Goal: Transaction & Acquisition: Purchase product/service

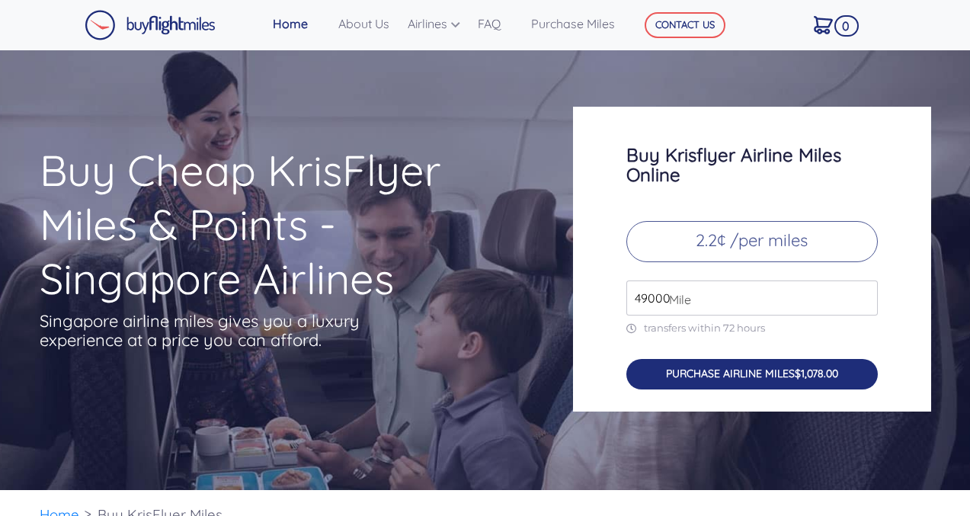
click at [731, 378] on button "PURCHASE AIRLINE MILES $1,078.00" at bounding box center [751, 374] width 251 height 31
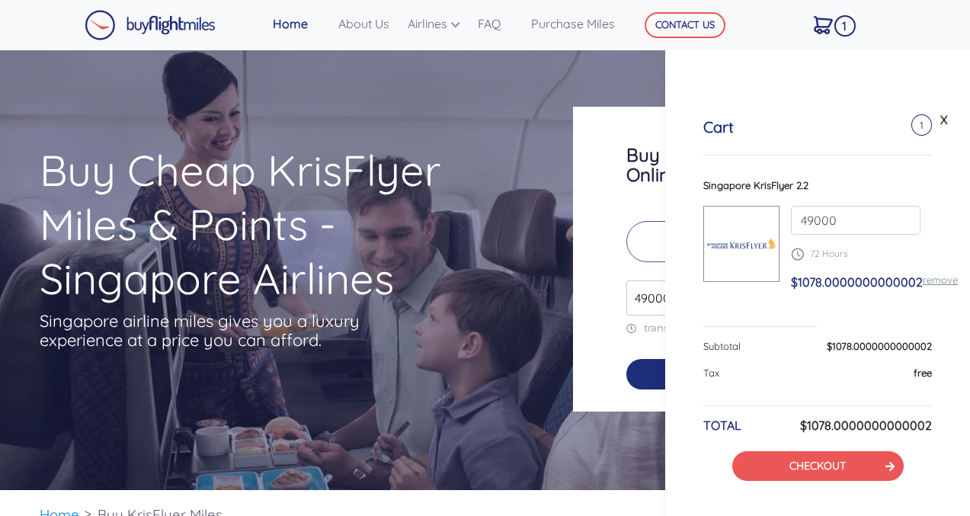
scroll to position [19, 0]
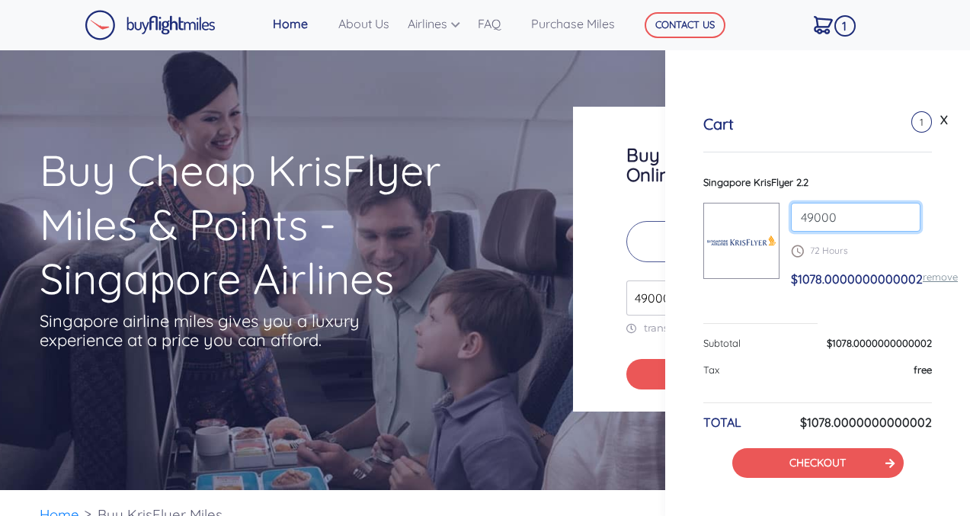
click at [898, 219] on input "49000" at bounding box center [856, 217] width 130 height 29
click at [898, 211] on input "80000" at bounding box center [856, 217] width 130 height 29
click at [743, 313] on div "Singapore KrisFlyer 2.2 80000 72 Hours $1078.0000000000002 remove" at bounding box center [817, 249] width 229 height 149
click at [843, 219] on input "80000" at bounding box center [856, 217] width 130 height 29
type input "8"
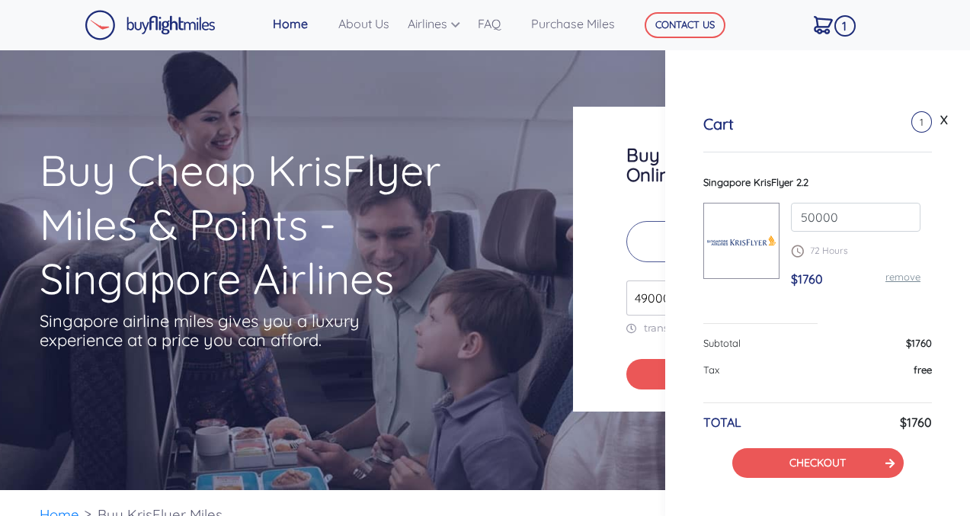
click at [847, 117] on div "X" at bounding box center [817, 113] width 305 height 30
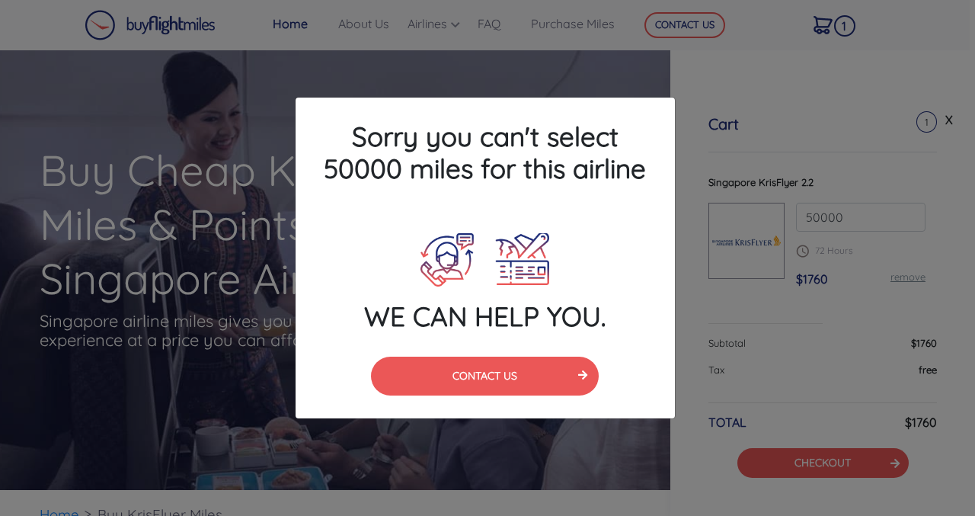
click at [834, 105] on div "Sorry you can't select 50000 miles for this airline WE CAN HELP YOU. CONTACT US" at bounding box center [487, 258] width 975 height 516
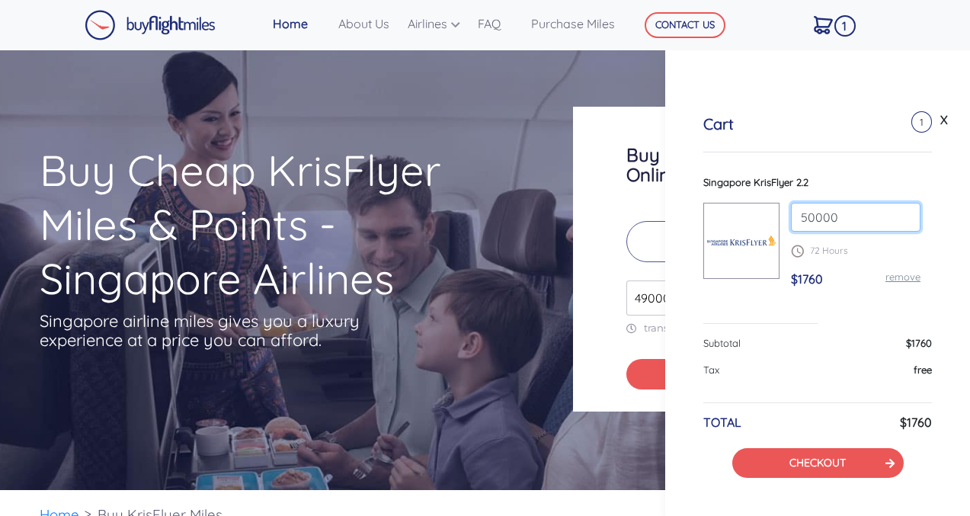
click at [899, 219] on input "50000" at bounding box center [856, 217] width 130 height 29
click at [899, 220] on input "50000" at bounding box center [856, 217] width 130 height 29
click at [898, 210] on input "80000" at bounding box center [856, 217] width 130 height 29
click at [898, 211] on input "81000" at bounding box center [856, 217] width 130 height 29
click at [898, 211] on input "82000" at bounding box center [856, 217] width 130 height 29
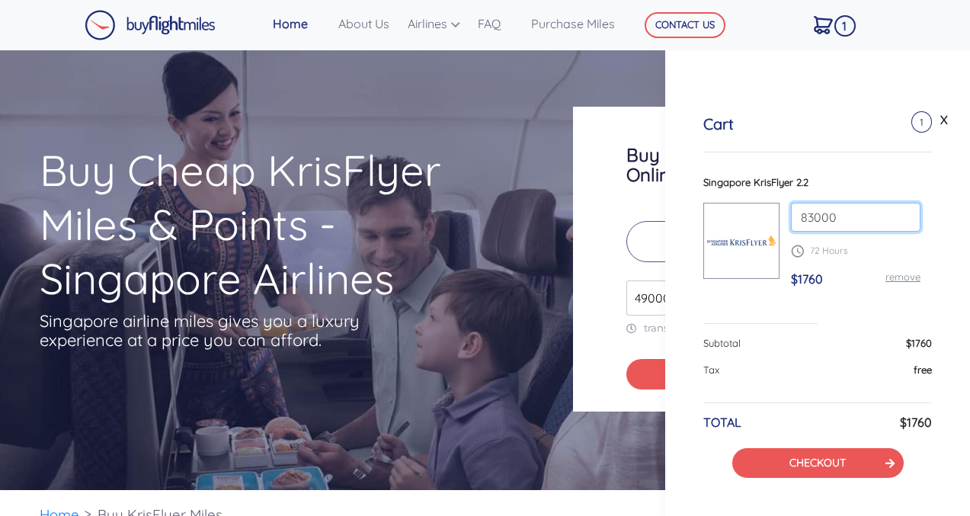
click at [898, 211] on input "83000" at bounding box center [856, 217] width 130 height 29
click at [898, 211] on input "84000" at bounding box center [856, 217] width 130 height 29
click at [898, 211] on input "85000" at bounding box center [856, 217] width 130 height 29
click at [898, 211] on input "86000" at bounding box center [856, 217] width 130 height 29
click at [898, 211] on input "87000" at bounding box center [856, 217] width 130 height 29
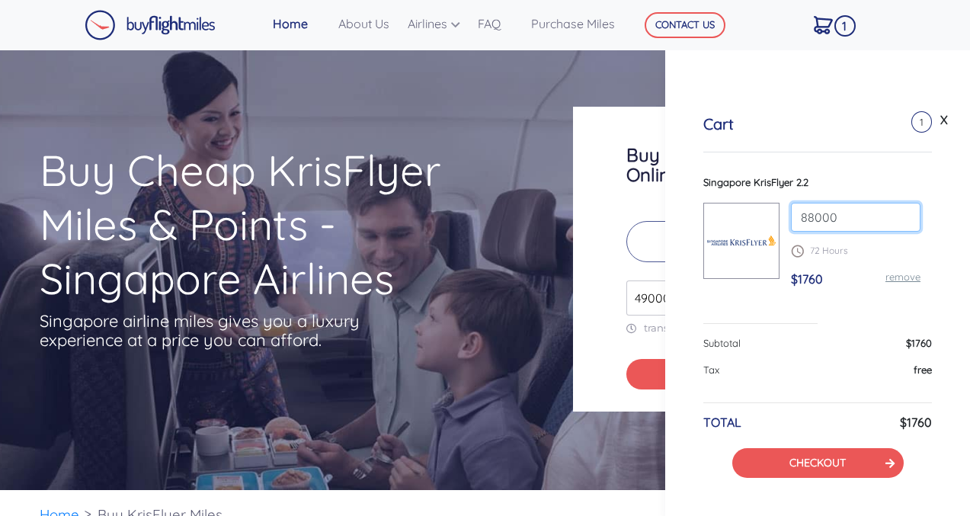
click at [898, 211] on input "88000" at bounding box center [856, 217] width 130 height 29
click at [898, 211] on input "89000" at bounding box center [856, 217] width 130 height 29
click at [898, 211] on input "90000" at bounding box center [856, 217] width 130 height 29
click at [898, 211] on input "91000" at bounding box center [856, 217] width 130 height 29
click at [898, 211] on input "92000" at bounding box center [856, 217] width 130 height 29
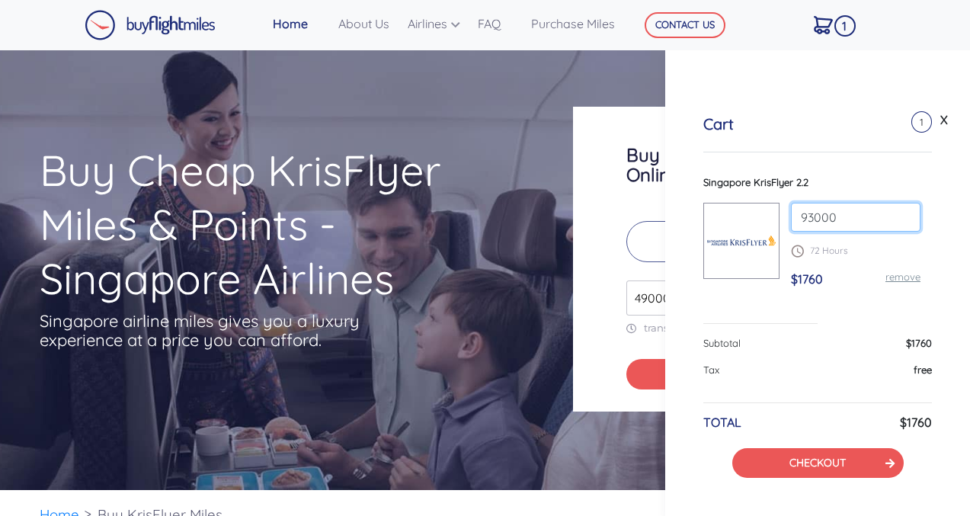
click at [898, 211] on input "93000" at bounding box center [856, 217] width 130 height 29
click at [900, 219] on input "92000" at bounding box center [856, 217] width 130 height 29
click at [900, 219] on input "91000" at bounding box center [856, 217] width 130 height 29
click at [900, 219] on input "90000" at bounding box center [856, 217] width 130 height 29
click at [900, 219] on input "89000" at bounding box center [856, 217] width 130 height 29
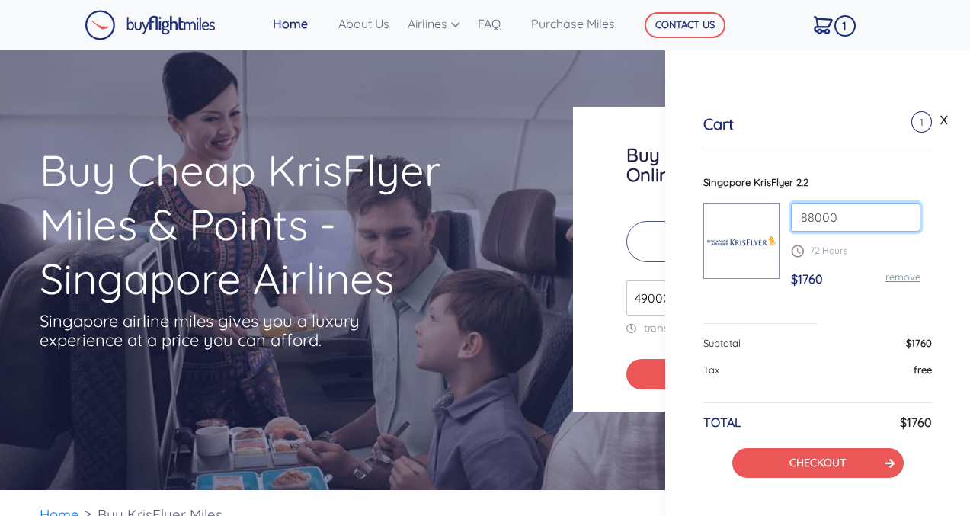
click at [900, 219] on input "88000" at bounding box center [856, 217] width 130 height 29
click at [900, 219] on input "87000" at bounding box center [856, 217] width 130 height 29
click at [900, 219] on input "86000" at bounding box center [856, 217] width 130 height 29
click at [900, 219] on input "85000" at bounding box center [856, 217] width 130 height 29
click at [900, 219] on input "84000" at bounding box center [856, 217] width 130 height 29
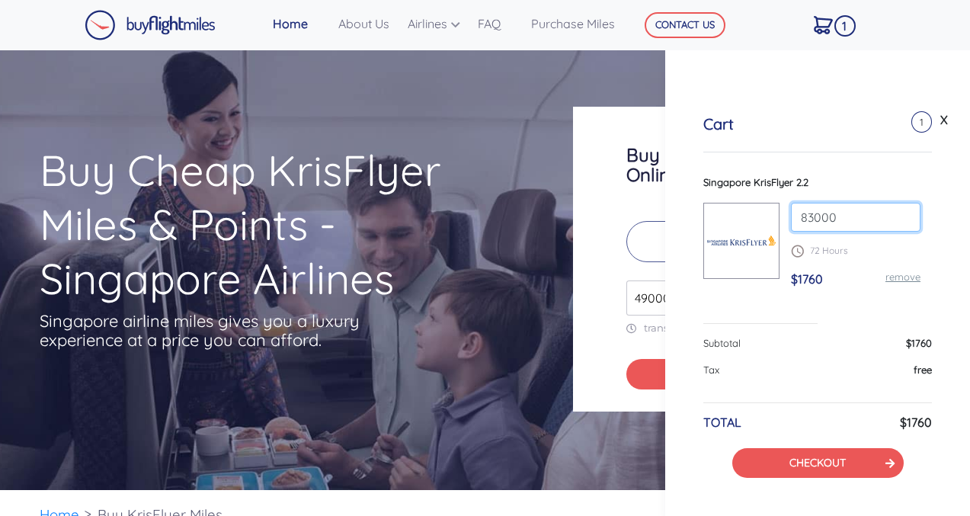
click at [900, 219] on input "83000" at bounding box center [856, 217] width 130 height 29
click at [900, 219] on input "82000" at bounding box center [856, 217] width 130 height 29
click at [900, 219] on input "81000" at bounding box center [856, 217] width 130 height 29
click at [900, 219] on input "80000" at bounding box center [856, 217] width 130 height 29
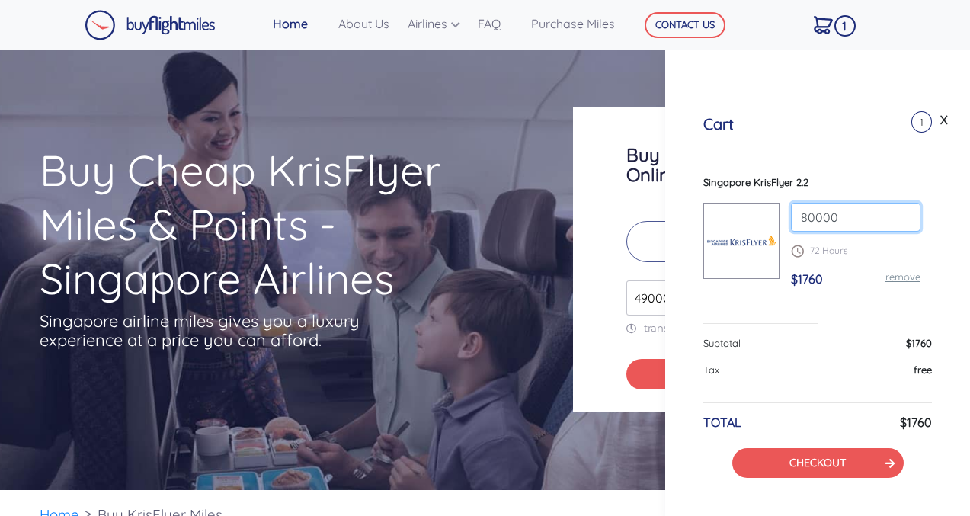
click at [900, 219] on input "80000" at bounding box center [856, 217] width 130 height 29
click at [844, 216] on input "80000" at bounding box center [856, 217] width 130 height 29
type input "8"
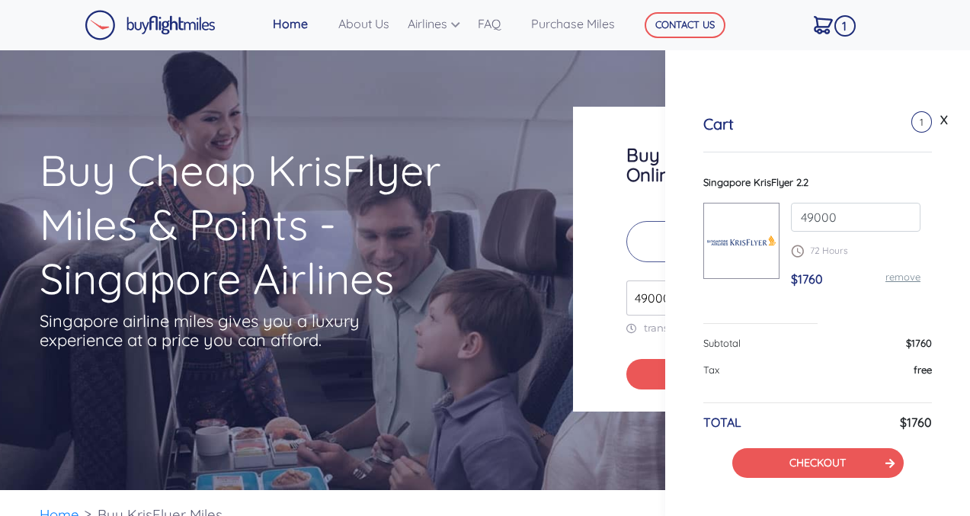
click at [856, 142] on div "Cart 1" at bounding box center [817, 133] width 229 height 37
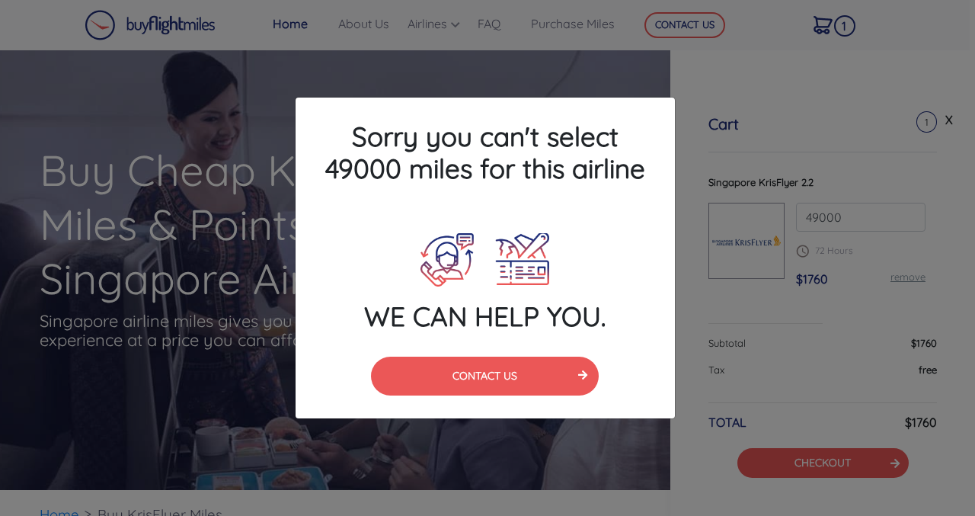
click at [542, 427] on div "Sorry you can't select 49000 miles for this airline WE CAN HELP YOU. CONTACT US" at bounding box center [487, 258] width 975 height 516
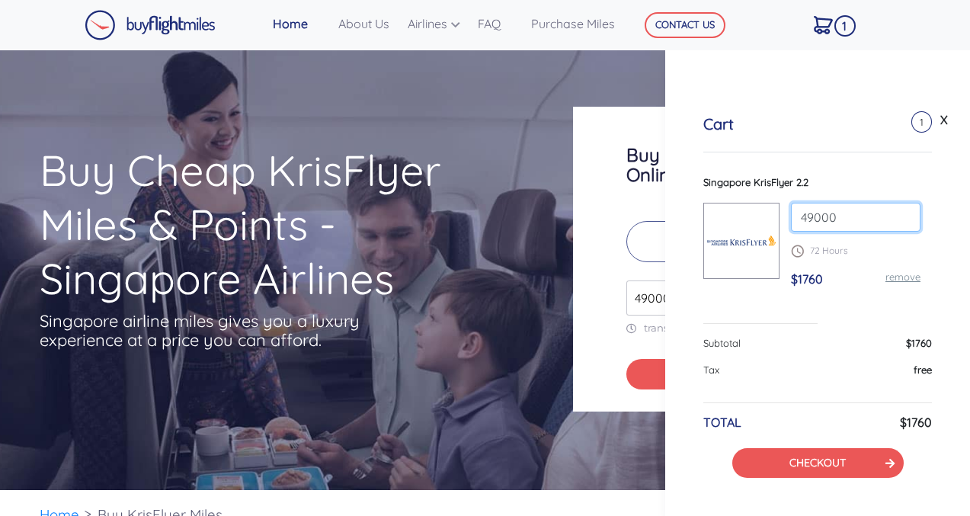
click at [859, 219] on input "49000" at bounding box center [856, 217] width 130 height 29
click at [899, 223] on input "49000" at bounding box center [856, 217] width 130 height 29
type input "80000"
click at [899, 210] on input "80000" at bounding box center [856, 217] width 130 height 29
click at [791, 345] on div "Subtotal $1760" at bounding box center [817, 349] width 229 height 27
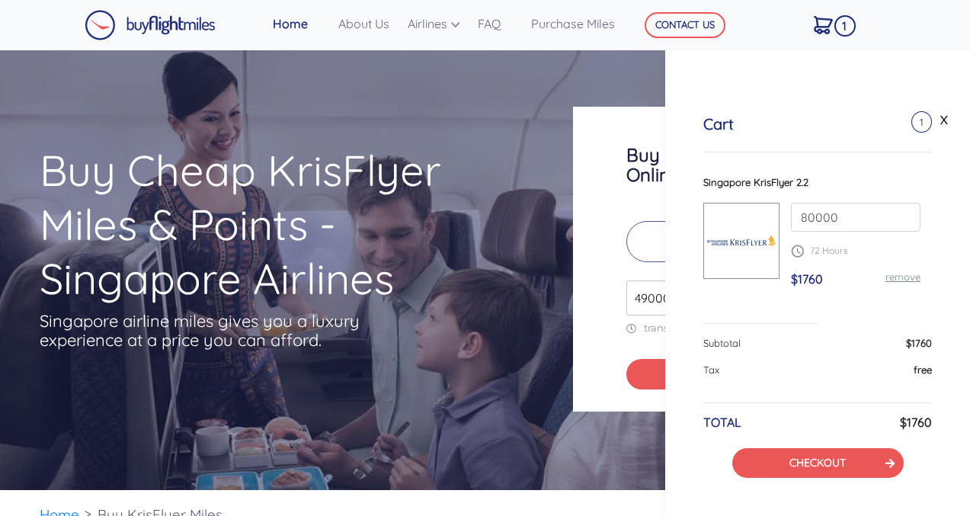
click at [822, 21] on img at bounding box center [823, 25] width 19 height 18
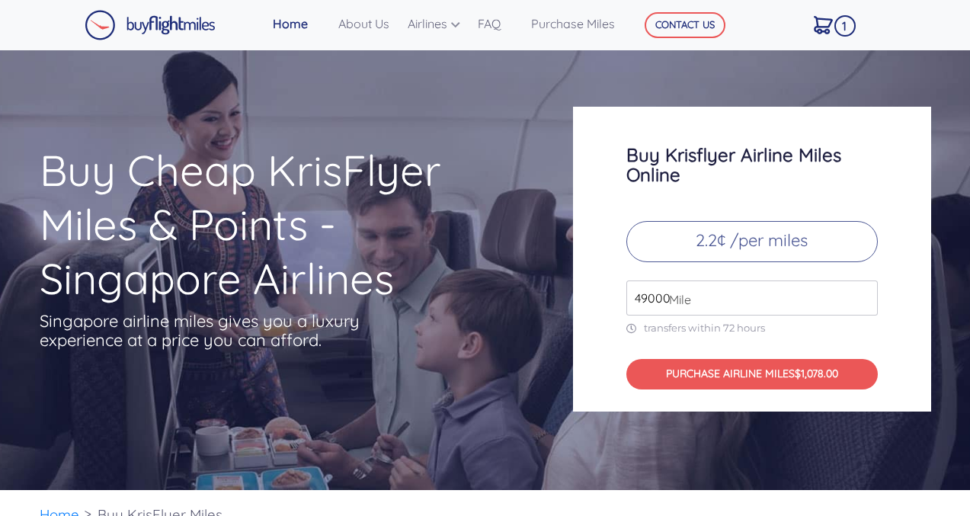
scroll to position [14, 0]
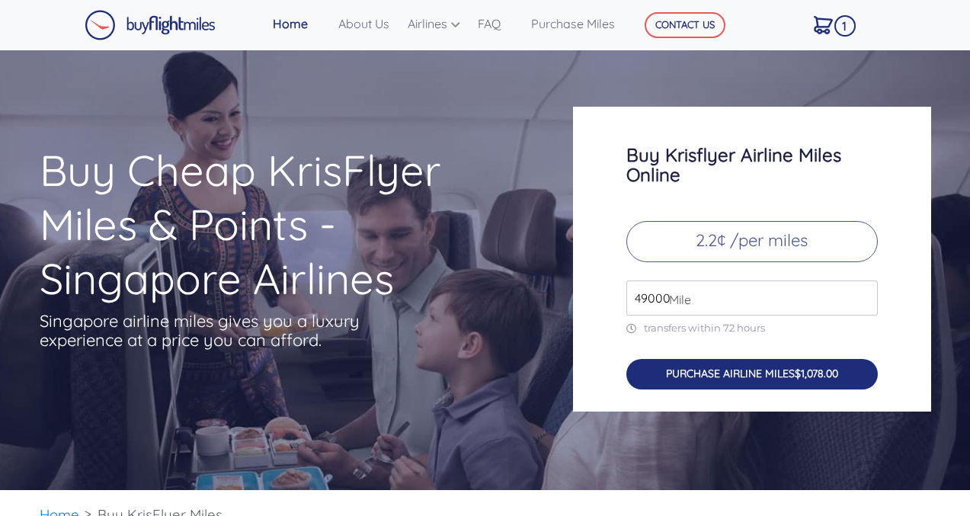
click at [716, 376] on button "PURCHASE AIRLINE MILES $1,078.00" at bounding box center [751, 374] width 251 height 31
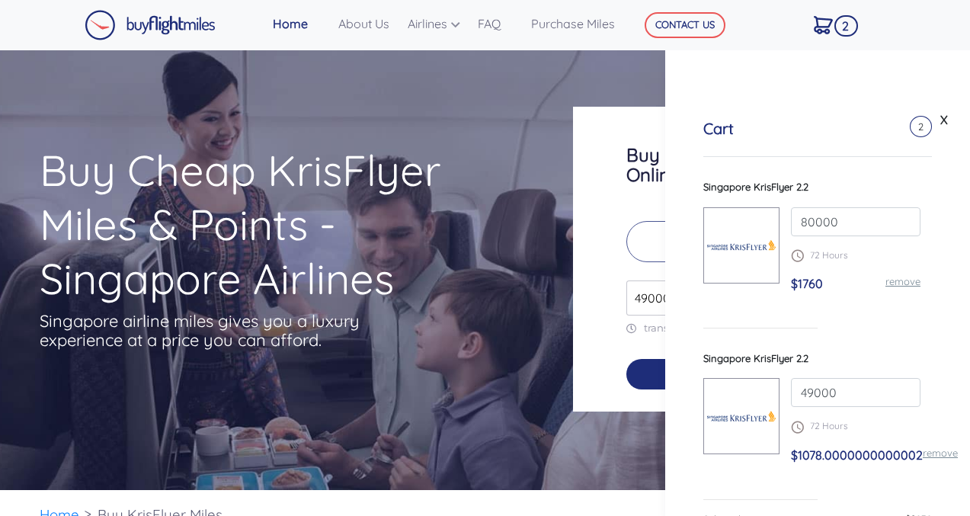
scroll to position [0, 0]
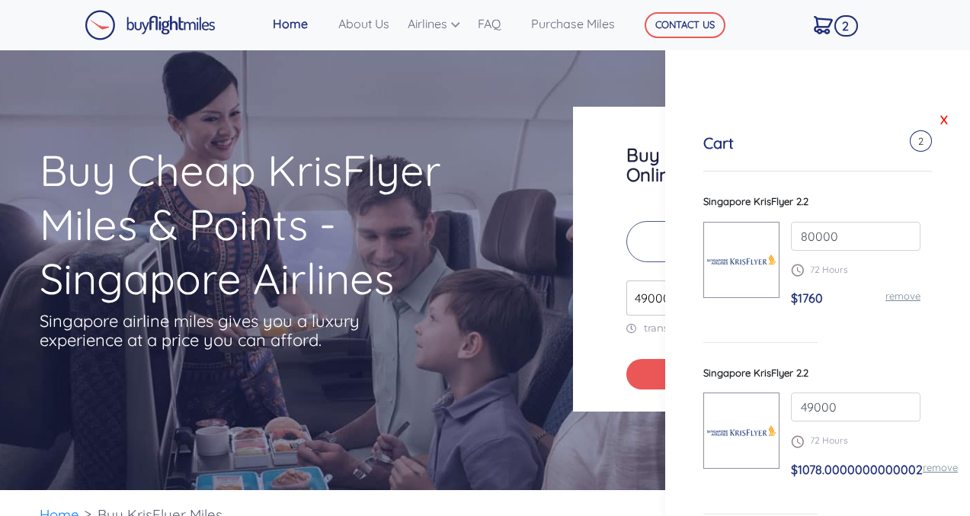
click at [941, 118] on link "X" at bounding box center [944, 119] width 15 height 23
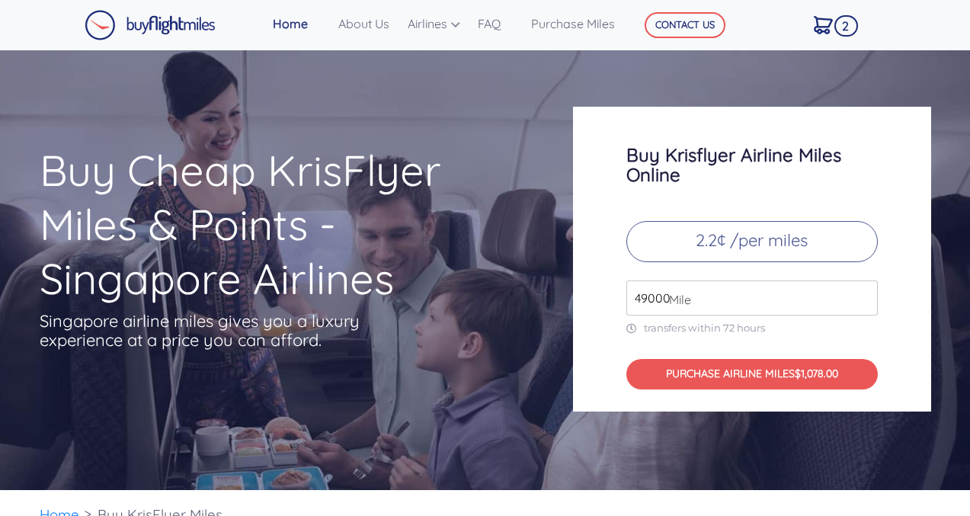
click at [839, 26] on span "2" at bounding box center [846, 25] width 24 height 21
click at [824, 26] on img at bounding box center [823, 25] width 19 height 18
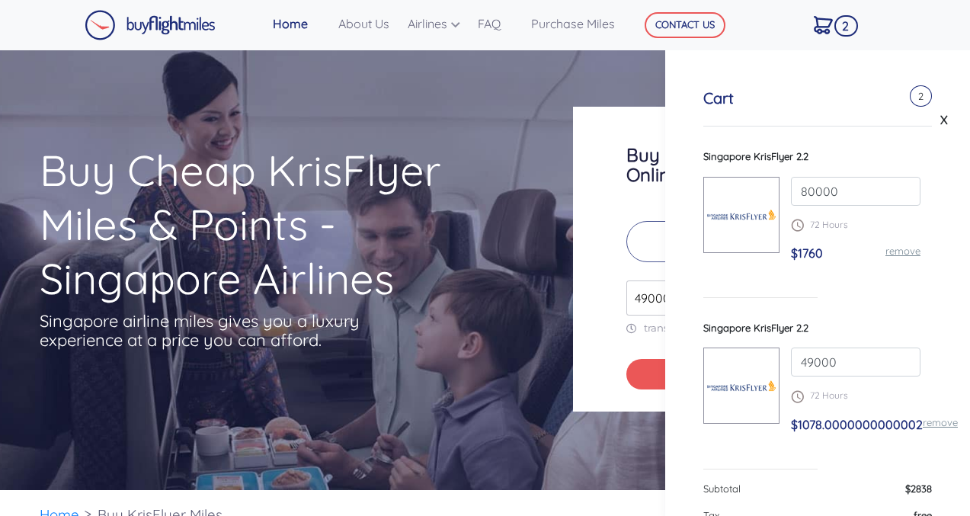
scroll to position [49, 0]
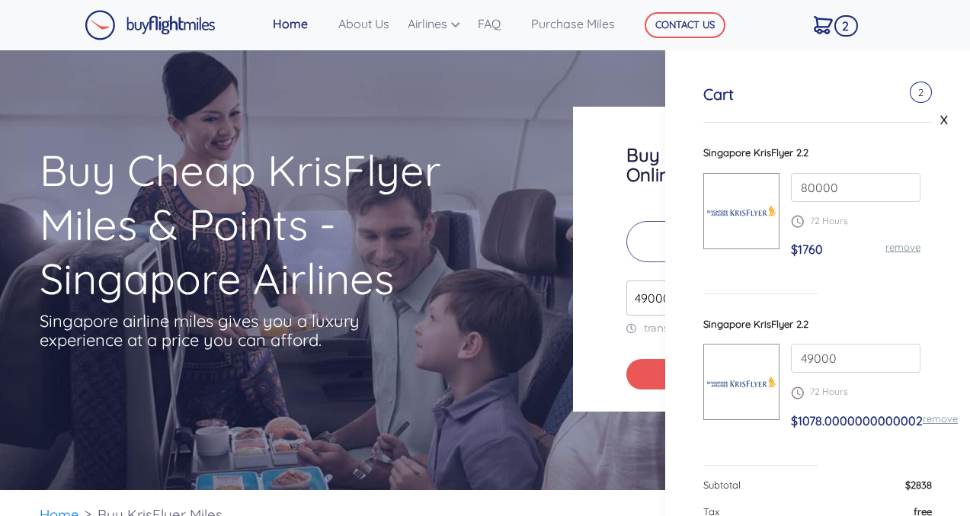
click at [912, 246] on link "remove" at bounding box center [902, 247] width 35 height 12
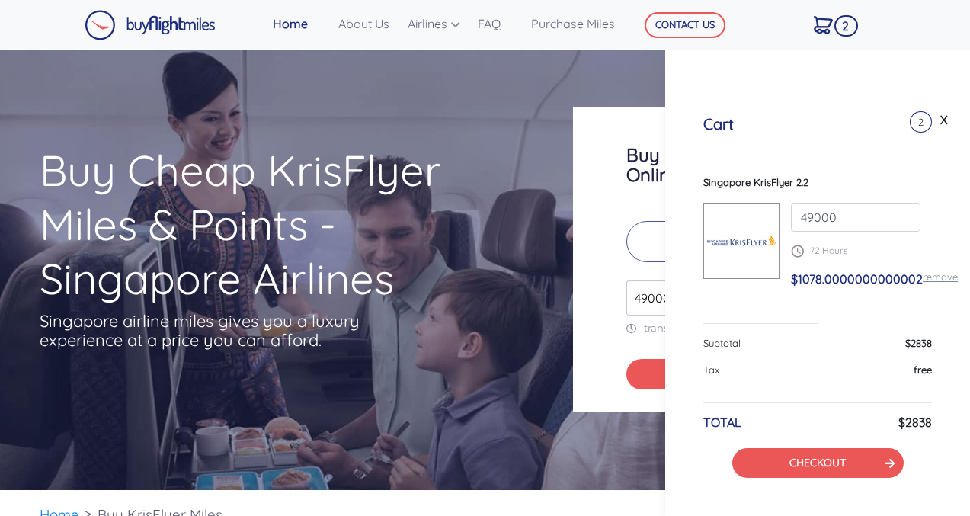
scroll to position [19, 0]
click at [808, 471] on button "CHECKOUT" at bounding box center [817, 463] width 171 height 30
click at [812, 463] on link "CHECKOUT" at bounding box center [817, 463] width 56 height 14
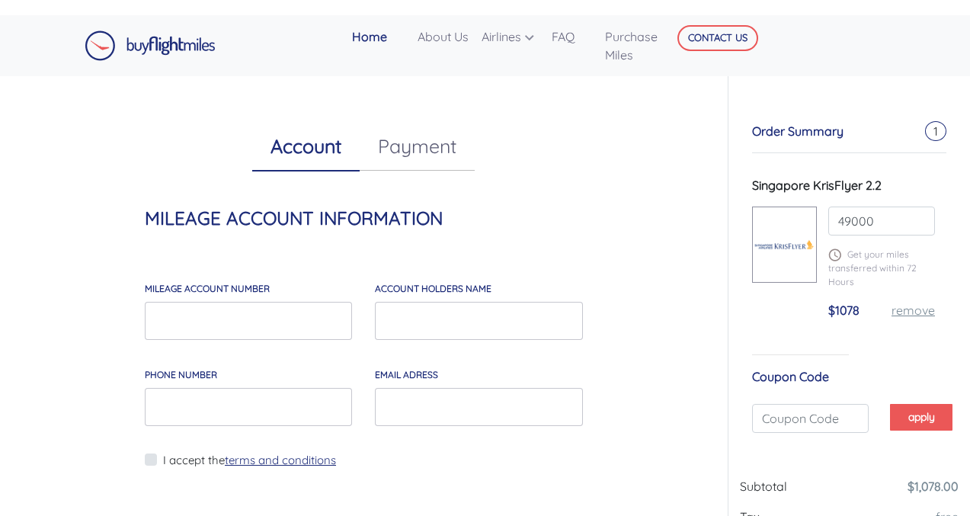
click at [302, 460] on link "terms and conditions" at bounding box center [280, 460] width 111 height 14
